Goal: Task Accomplishment & Management: Use online tool/utility

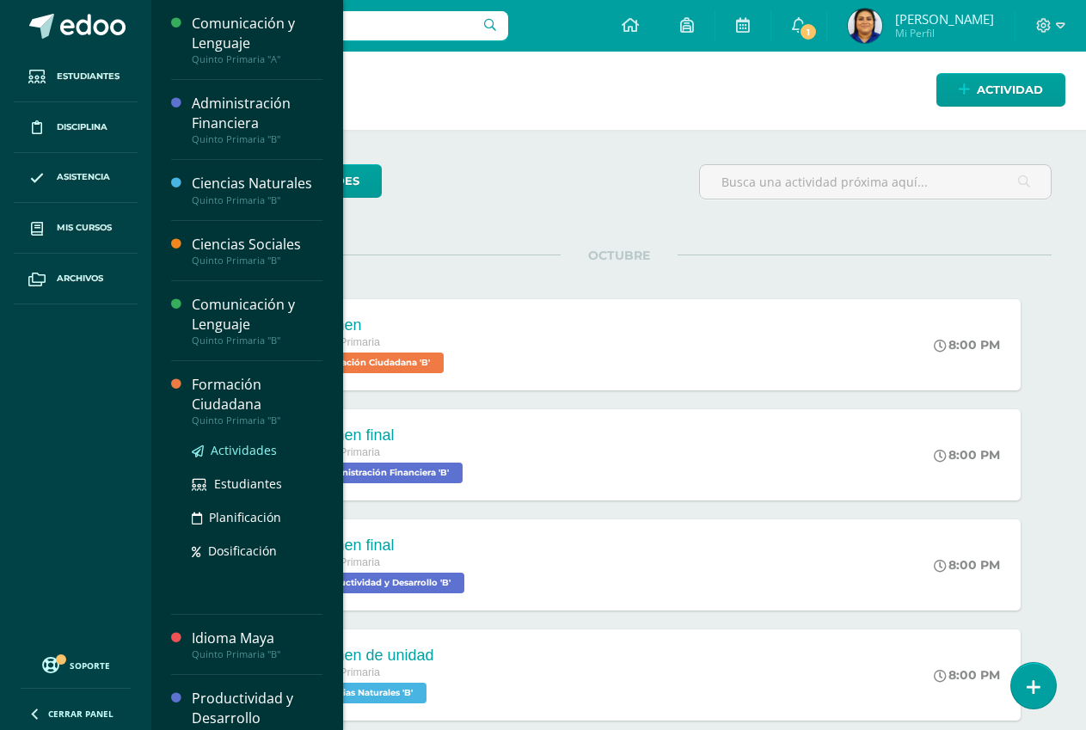
click at [240, 453] on span "Actividades" at bounding box center [244, 450] width 66 height 16
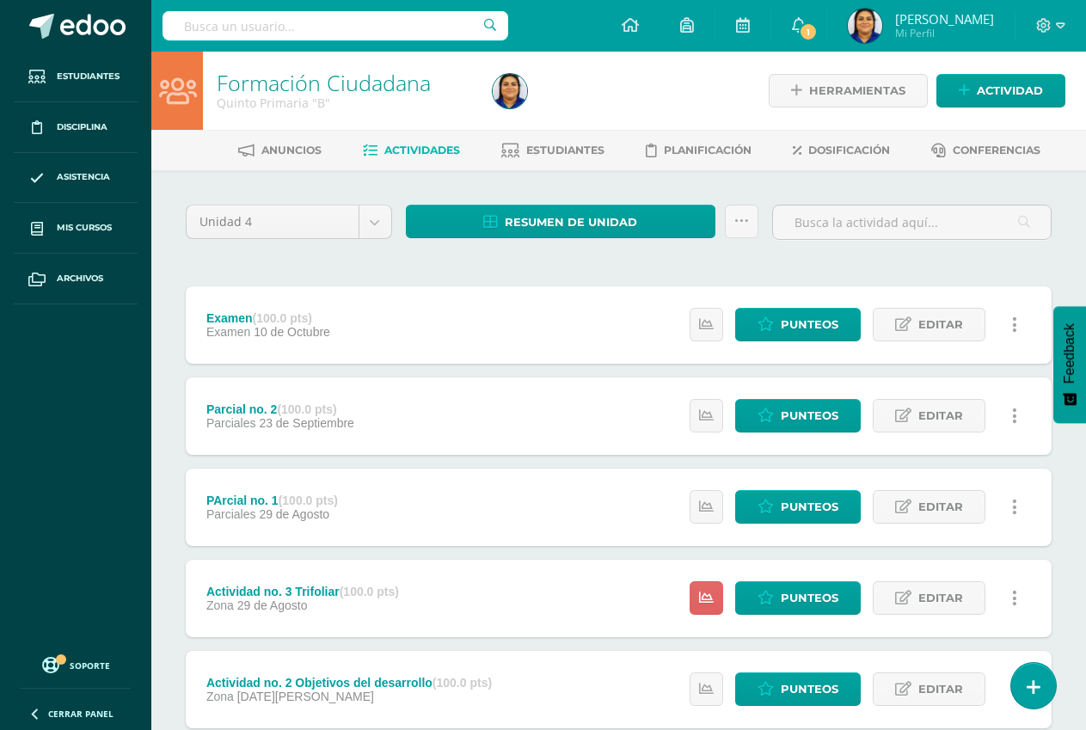
click at [649, 603] on div "Actividad no. 3 Trifoliar (100.0 pts) Zona [DATE][PERSON_NAME] Estatus de Activ…" at bounding box center [619, 598] width 866 height 77
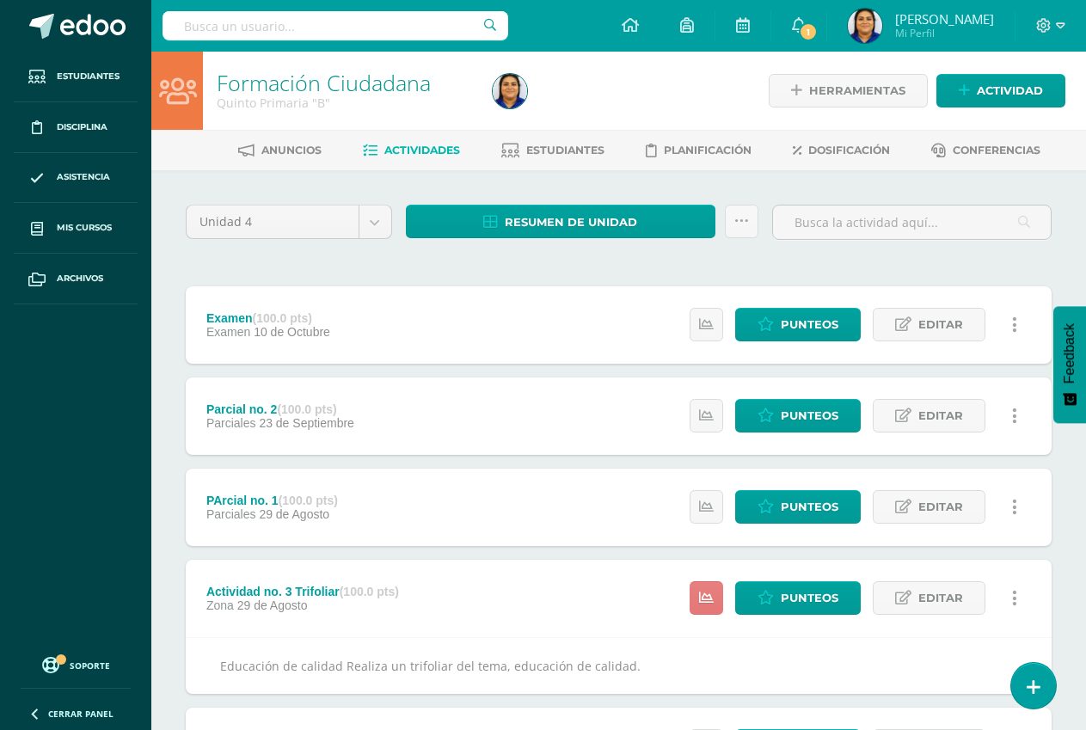
click at [701, 595] on link at bounding box center [707, 598] width 34 height 34
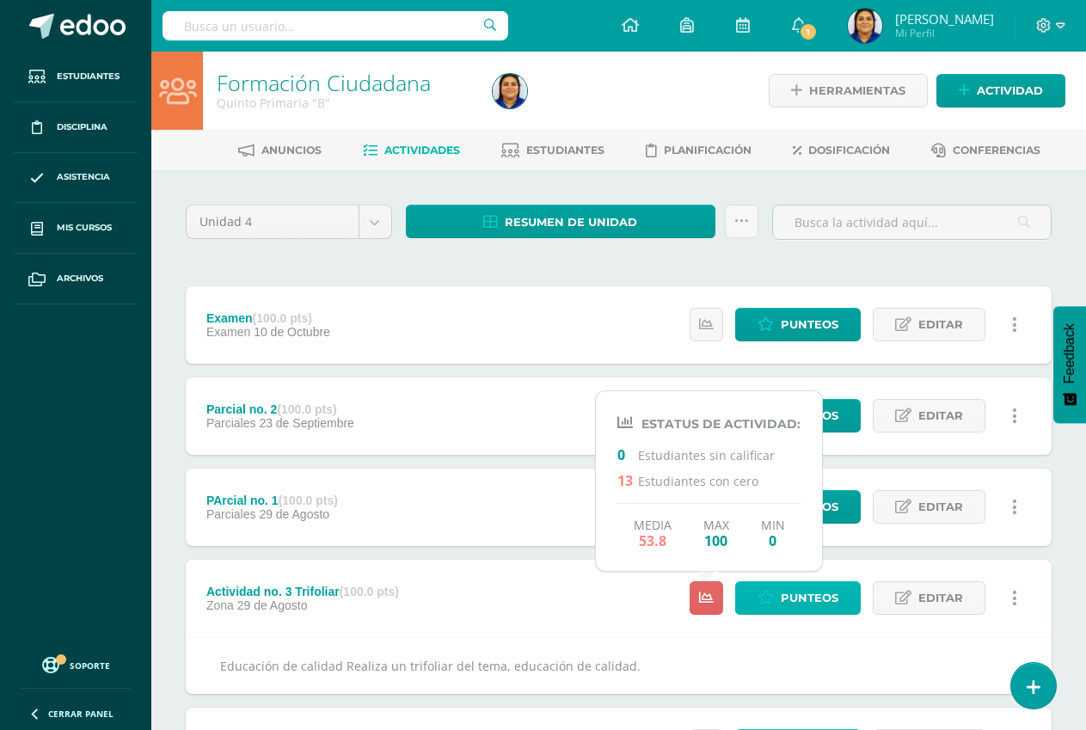
click at [812, 595] on span "Punteos" at bounding box center [810, 598] width 58 height 32
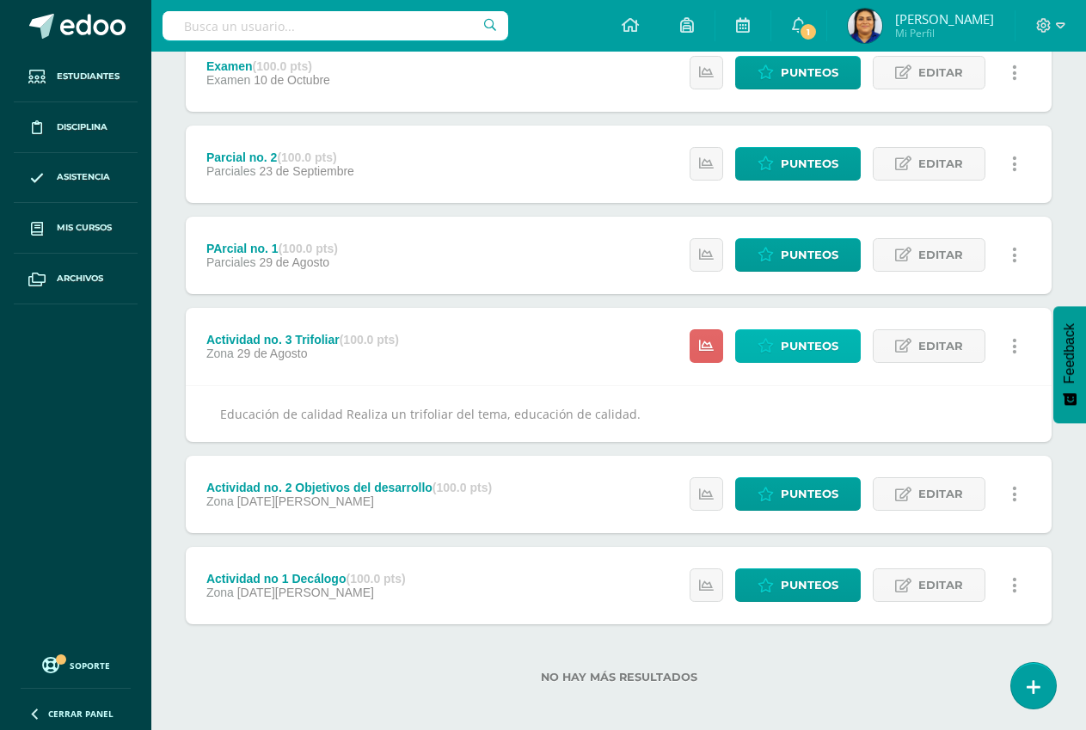
scroll to position [261, 0]
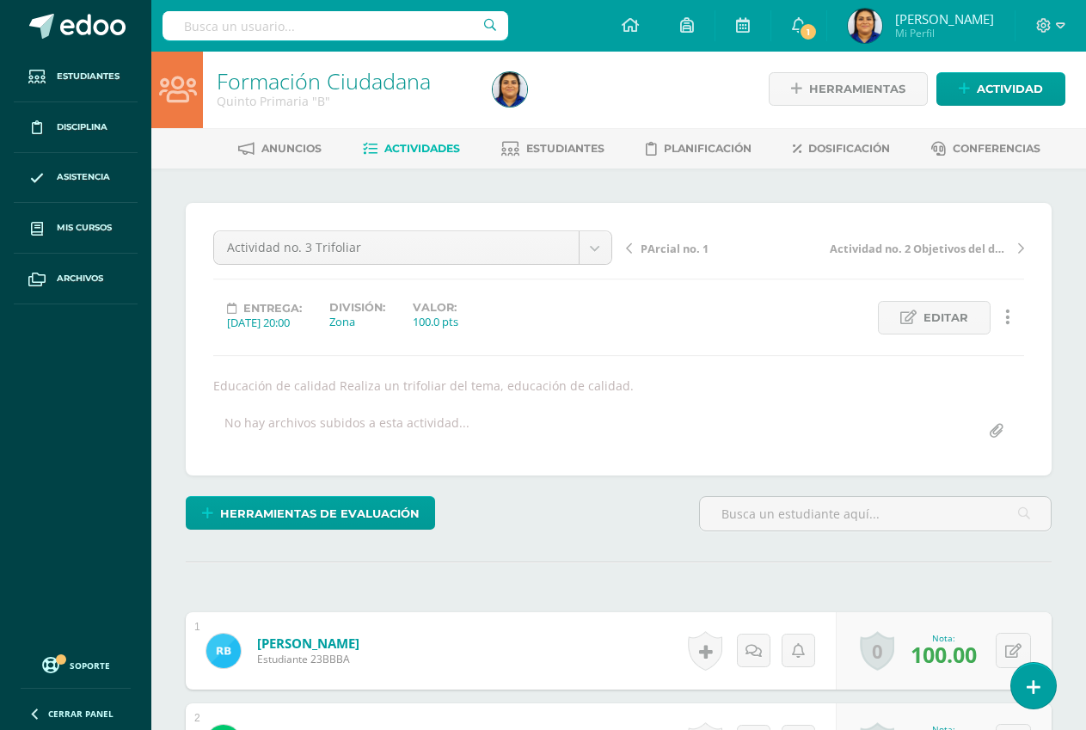
scroll to position [3, 0]
